Goal: Complete application form: Complete application form

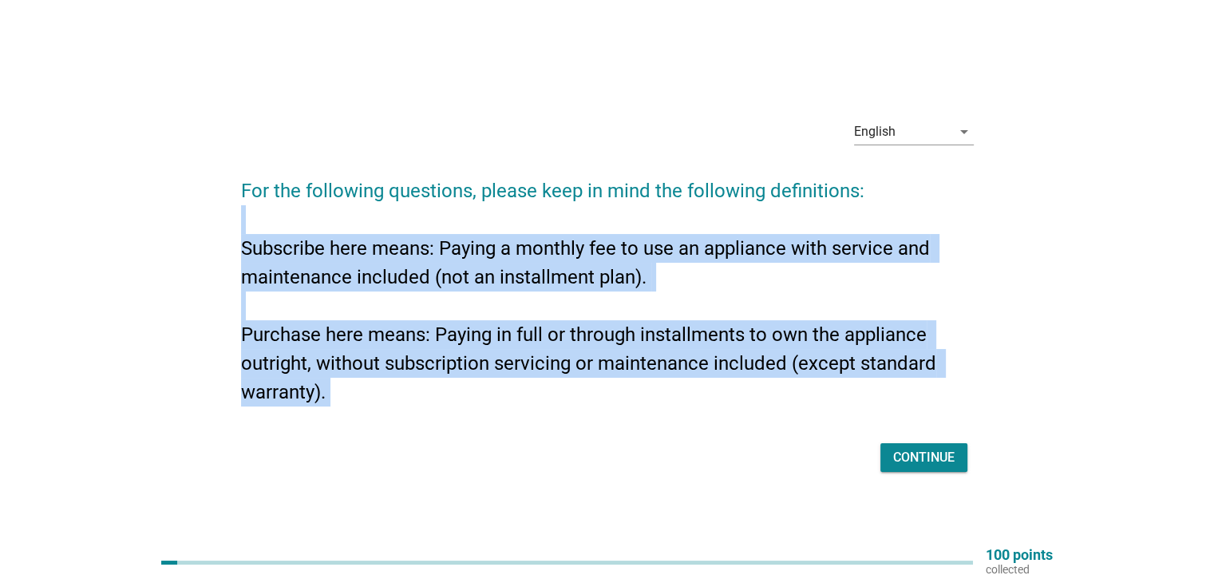
drag, startPoint x: 229, startPoint y: 226, endPoint x: 655, endPoint y: 428, distance: 471.0
click at [655, 428] on div "English arrow_drop_down For the following questions, please keep in mind the fo…" at bounding box center [607, 291] width 758 height 396
click at [654, 428] on form "For the following questions, please keep in mind the following definitions: Sub…" at bounding box center [607, 318] width 733 height 316
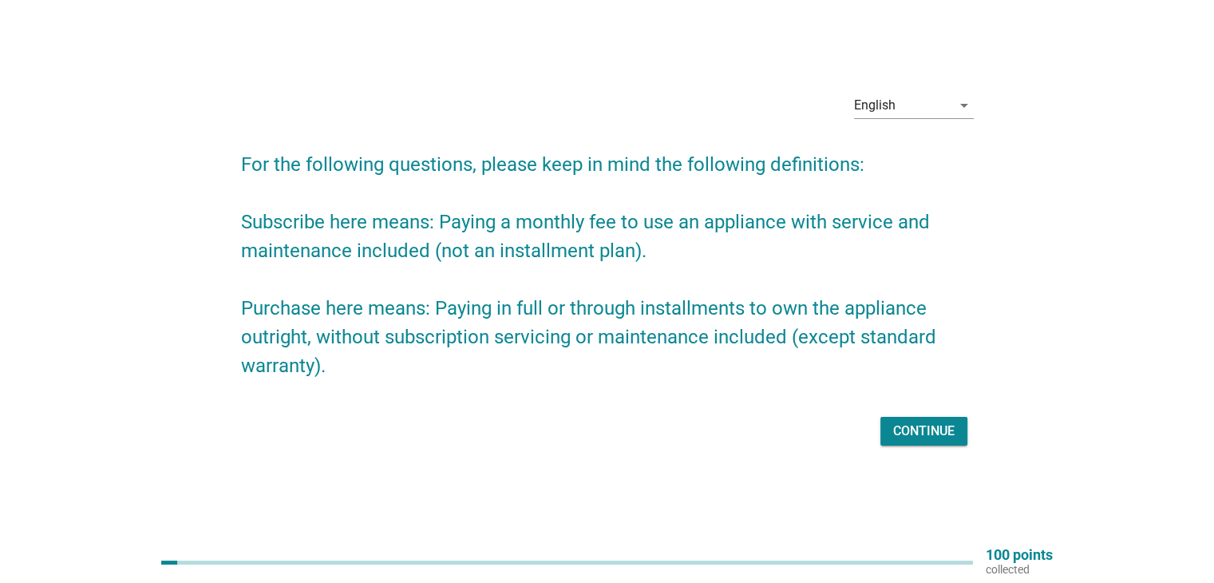
scroll to position [42, 0]
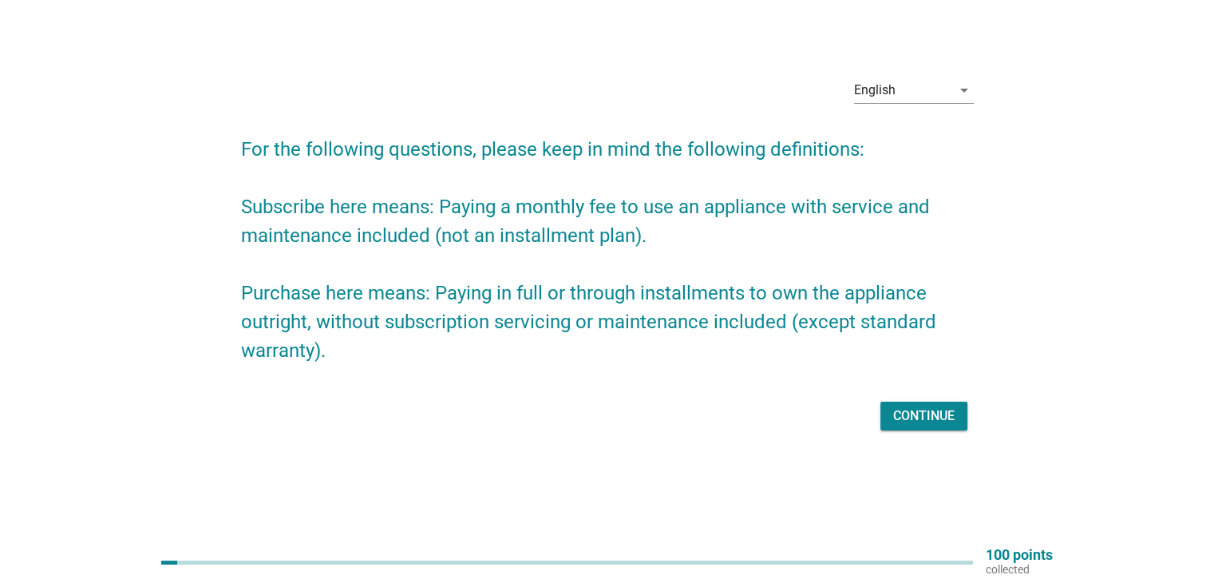
click at [913, 402] on button "Continue" at bounding box center [923, 416] width 87 height 29
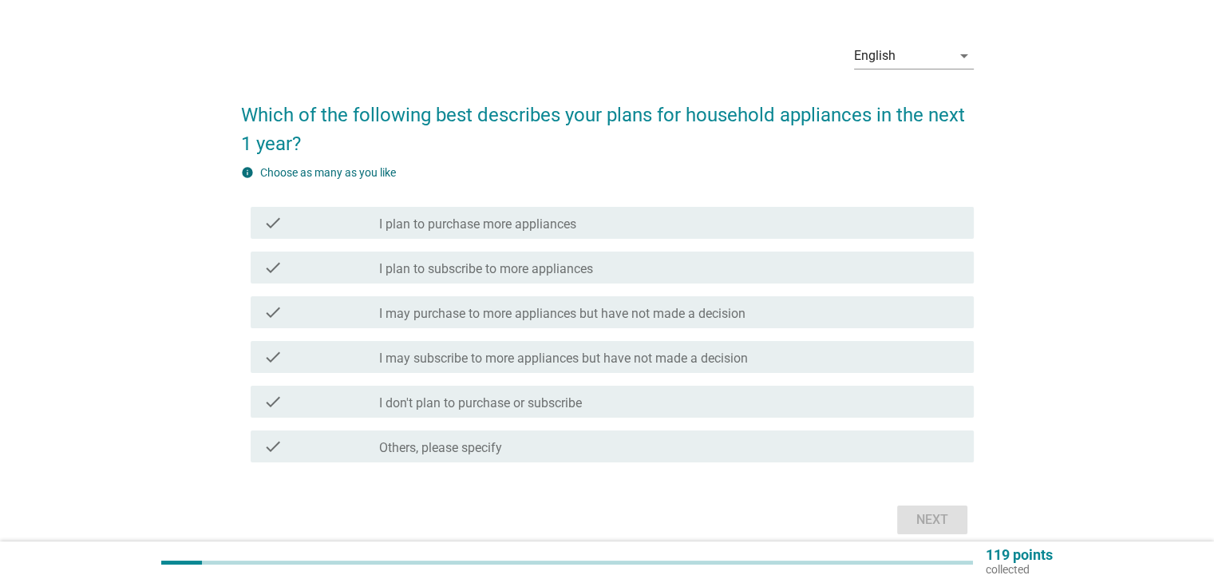
scroll to position [0, 0]
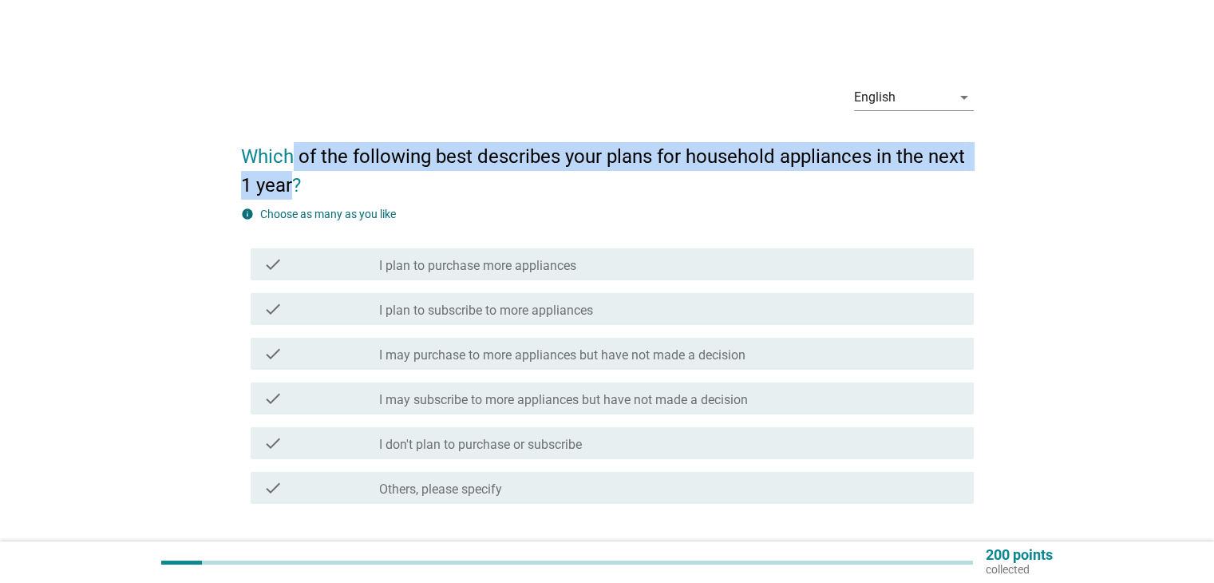
drag, startPoint x: 294, startPoint y: 138, endPoint x: 295, endPoint y: 176, distance: 38.3
click at [295, 176] on h2 "Which of the following best describes your plans for household appliances in th…" at bounding box center [607, 162] width 733 height 73
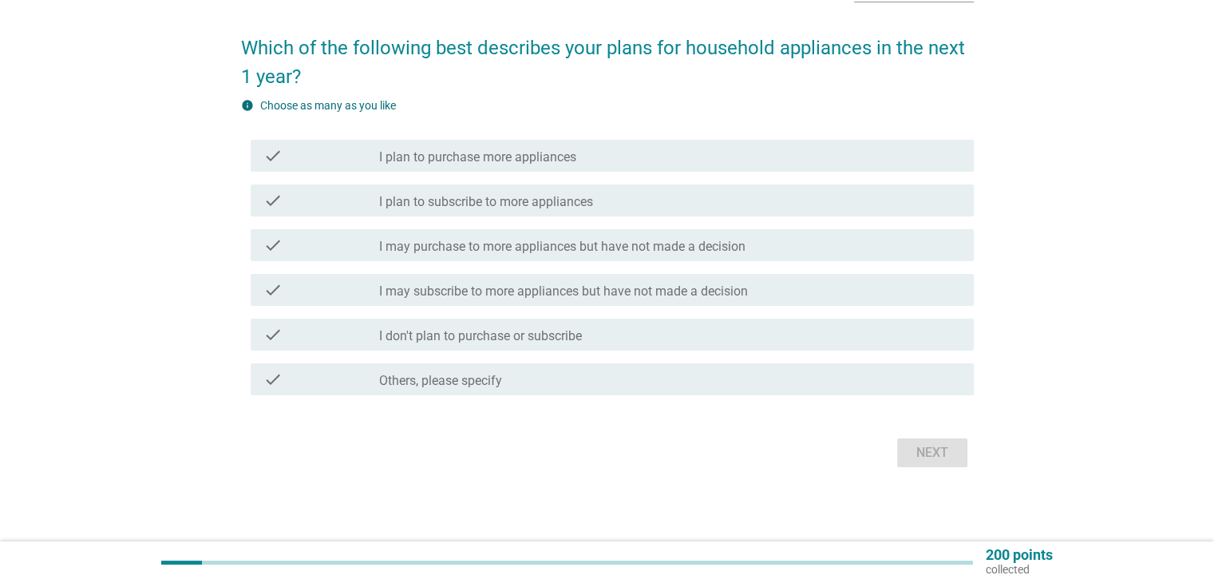
scroll to position [111, 0]
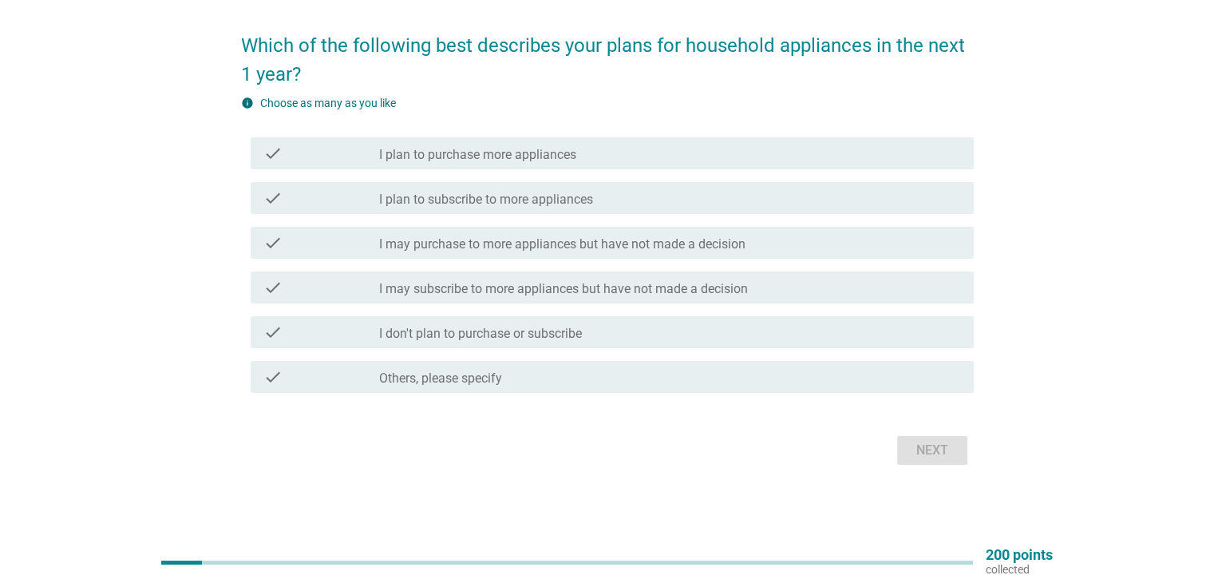
click at [449, 172] on div "check check_box_outline_blank I plan to purchase more appliances" at bounding box center [607, 153] width 733 height 45
click at [448, 194] on label "I plan to subscribe to more appliances" at bounding box center [486, 200] width 214 height 16
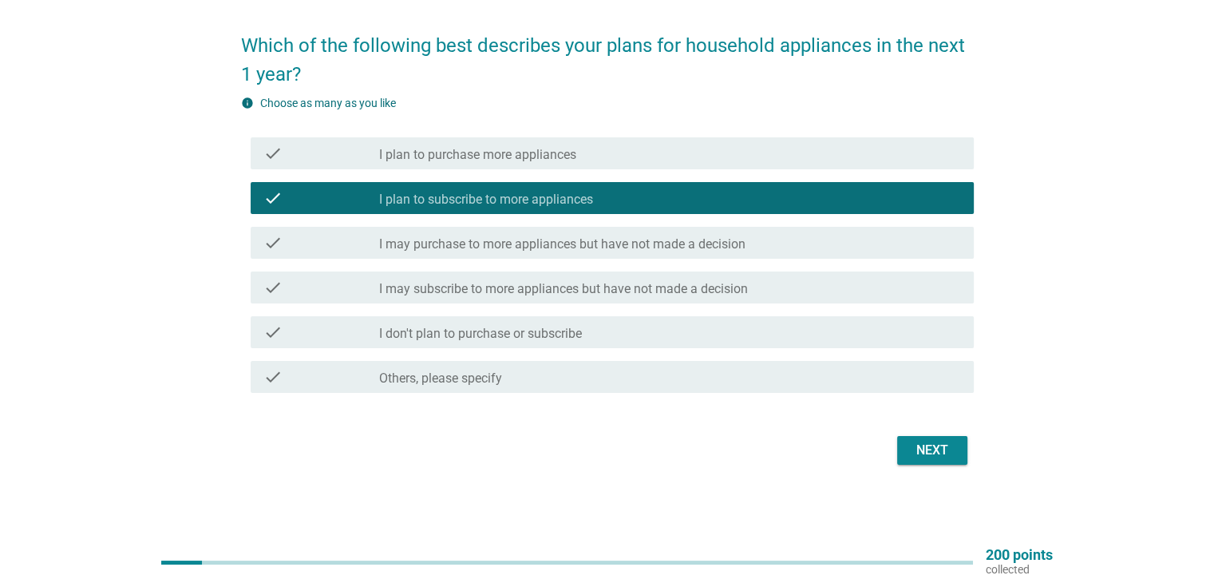
click at [423, 265] on div "check check_box_outline_blank I may subscribe to more appliances but have not m…" at bounding box center [607, 287] width 733 height 45
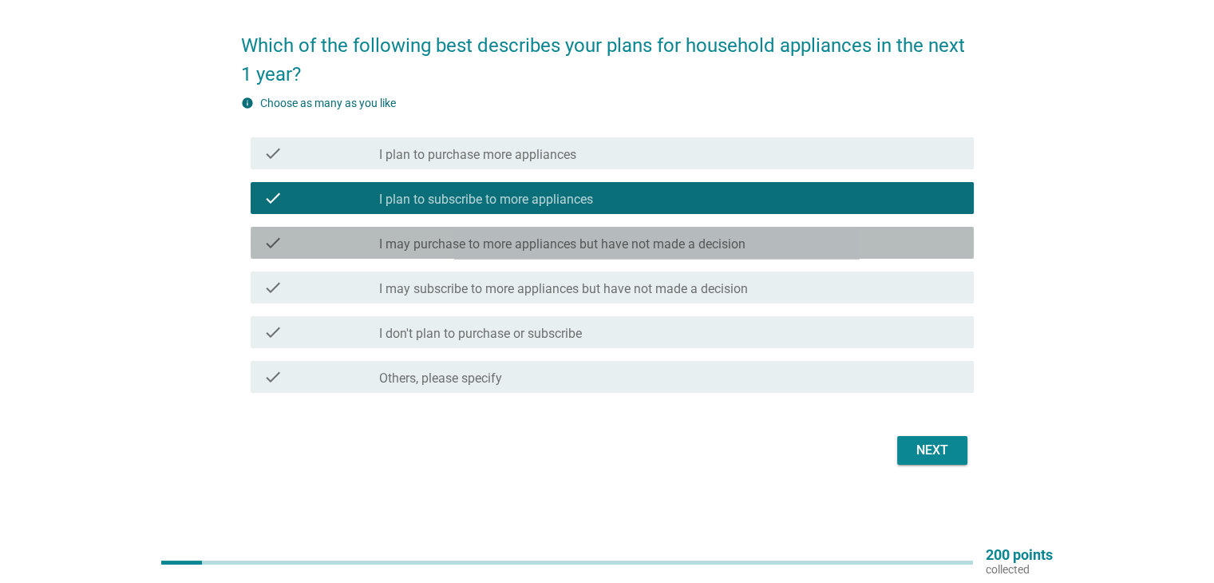
click at [442, 240] on label "I may purchase to more appliances but have not made a decision" at bounding box center [562, 244] width 366 height 16
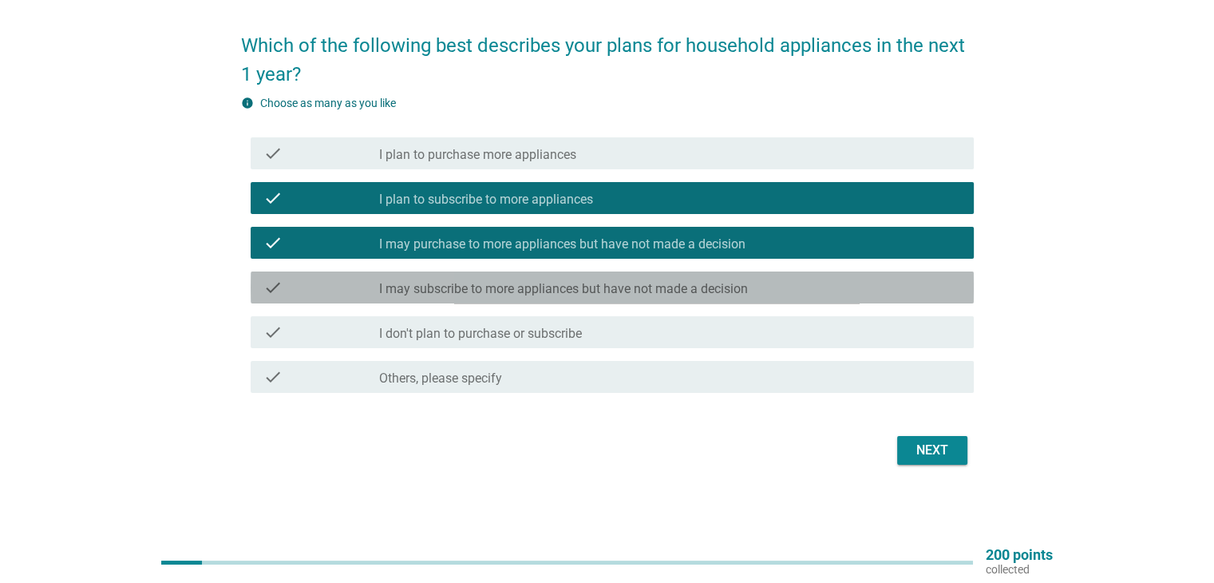
click at [417, 275] on div "check check_box_outline_blank I may subscribe to more appliances but have not m…" at bounding box center [612, 287] width 723 height 32
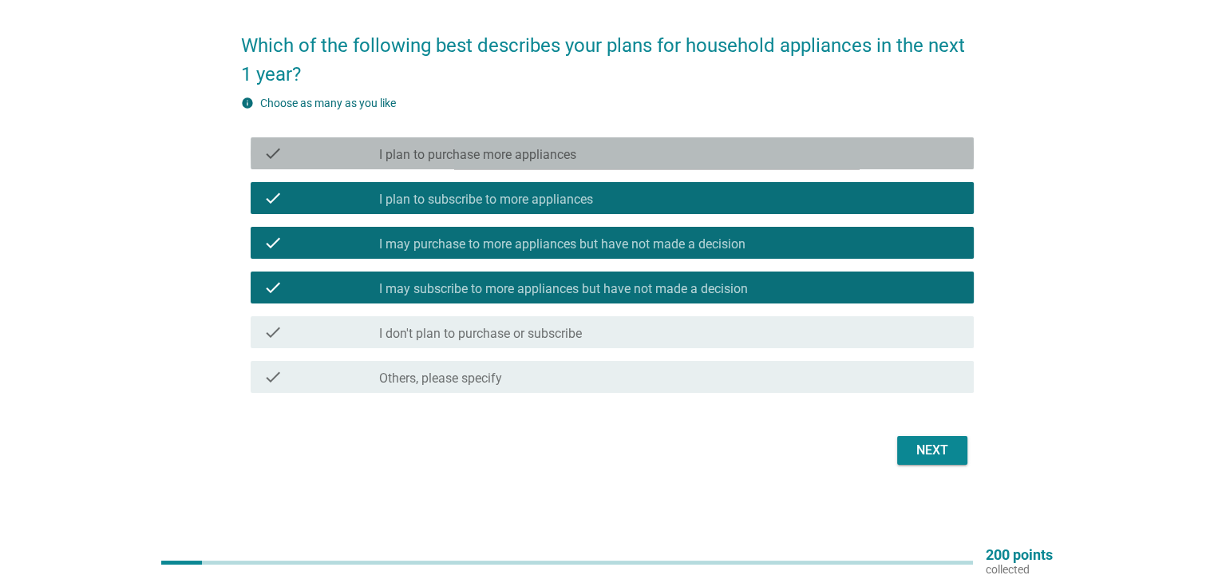
click at [425, 167] on div "check check_box_outline_blank I plan to purchase more appliances" at bounding box center [612, 153] width 723 height 32
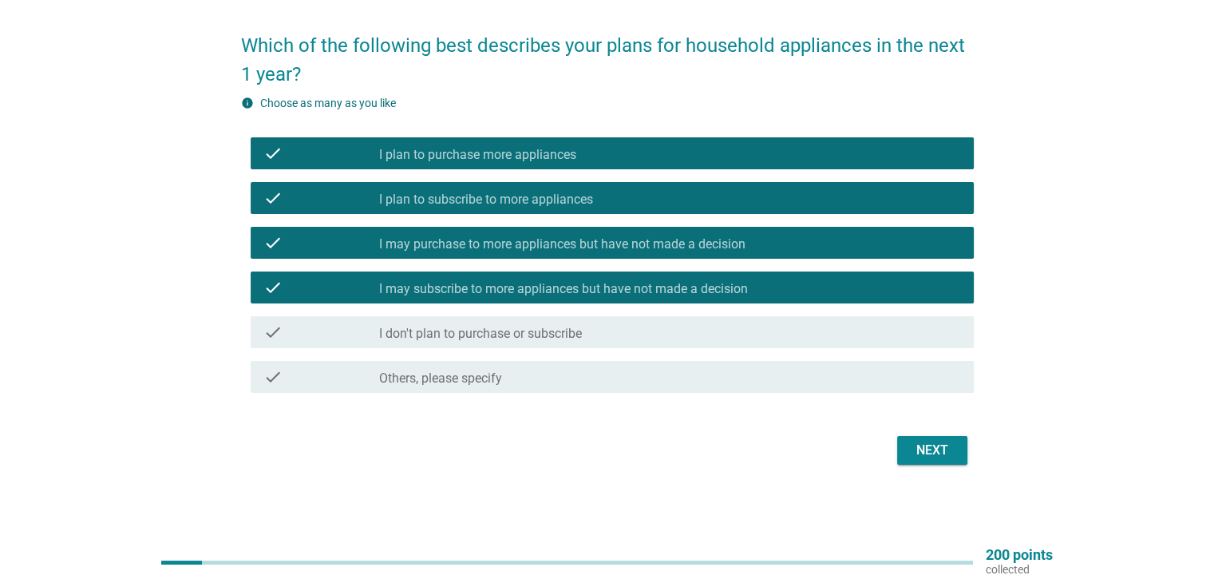
click at [940, 448] on div "Next" at bounding box center [932, 450] width 45 height 19
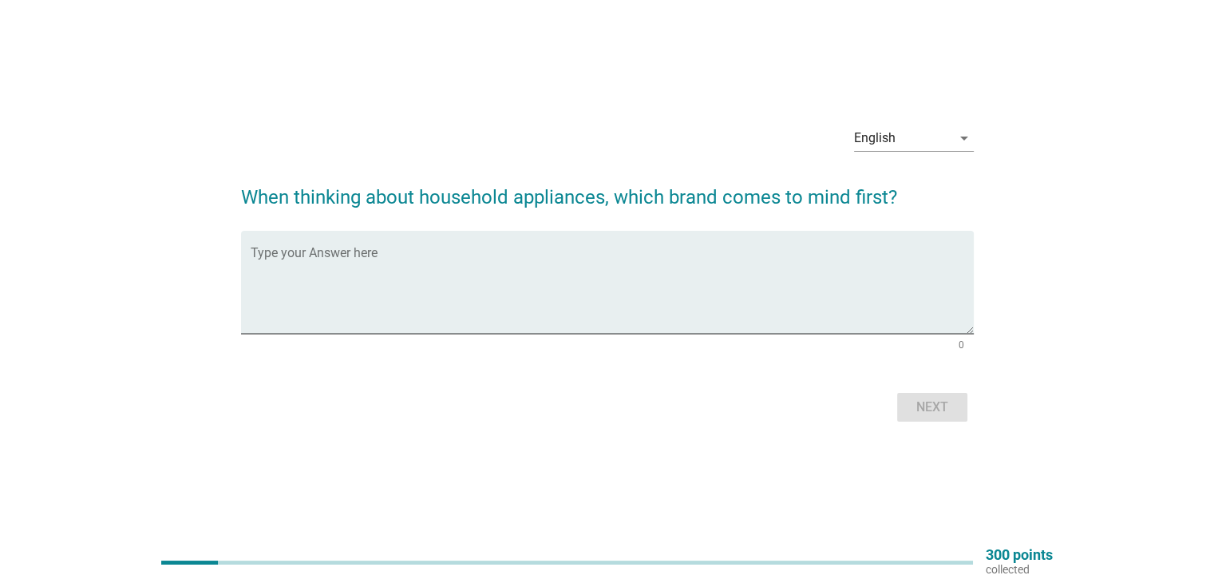
scroll to position [42, 0]
